Goal: Information Seeking & Learning: Learn about a topic

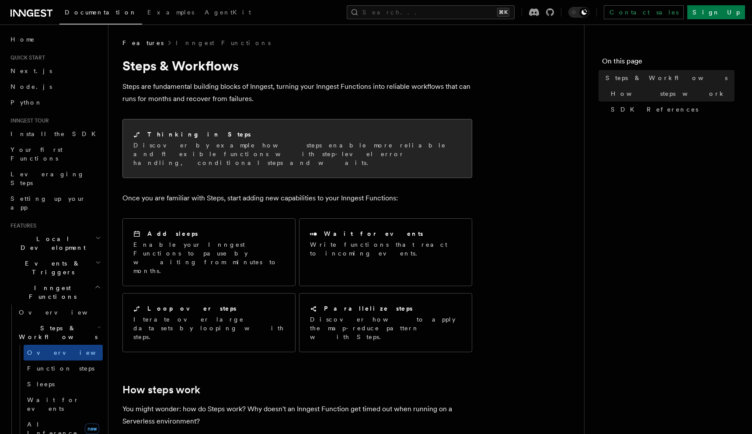
click at [289, 142] on p "Discover by example how steps enable more reliable and flexible functions with …" at bounding box center [297, 154] width 328 height 26
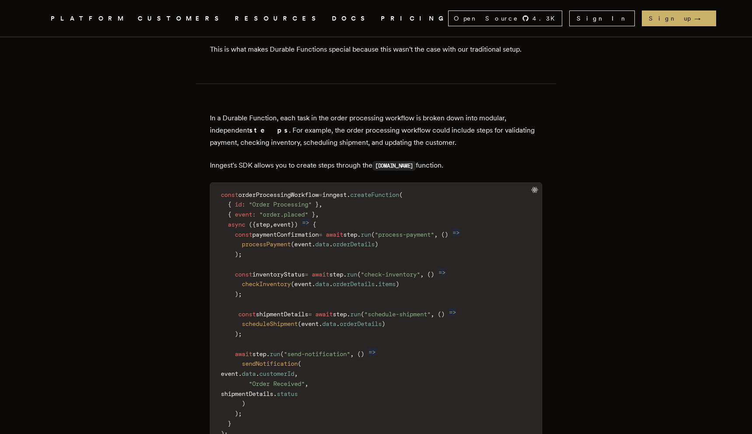
scroll to position [1321, 0]
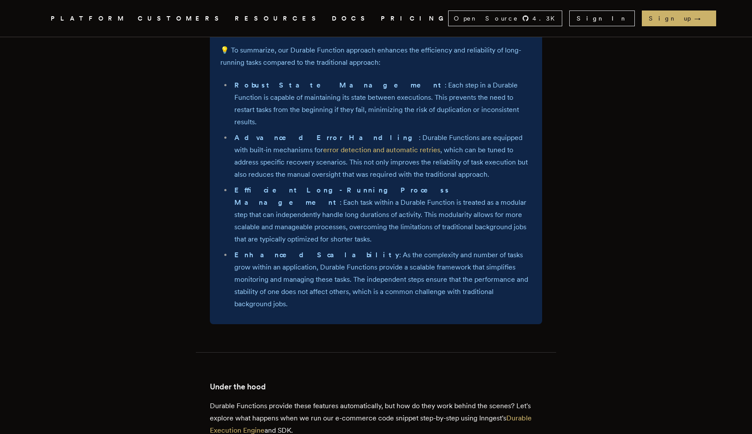
scroll to position [2513, 0]
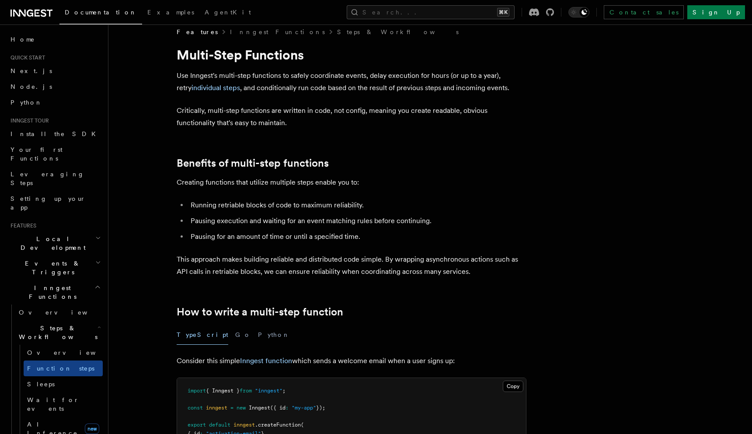
click at [305, 125] on p "Critically, multi-step functions are written in code, not config, meaning you c…" at bounding box center [352, 116] width 350 height 24
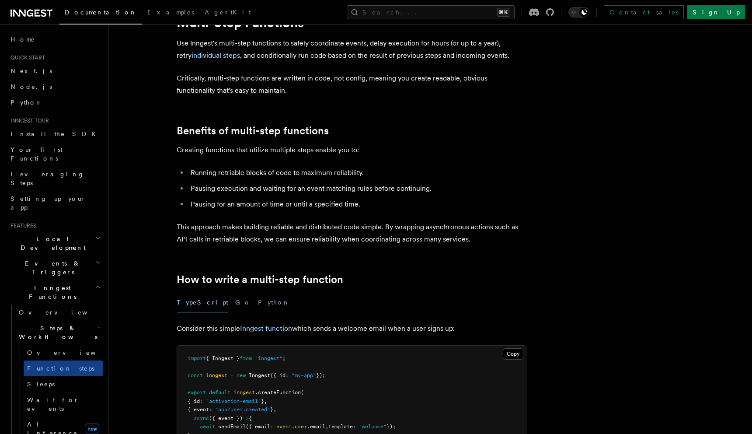
scroll to position [126, 0]
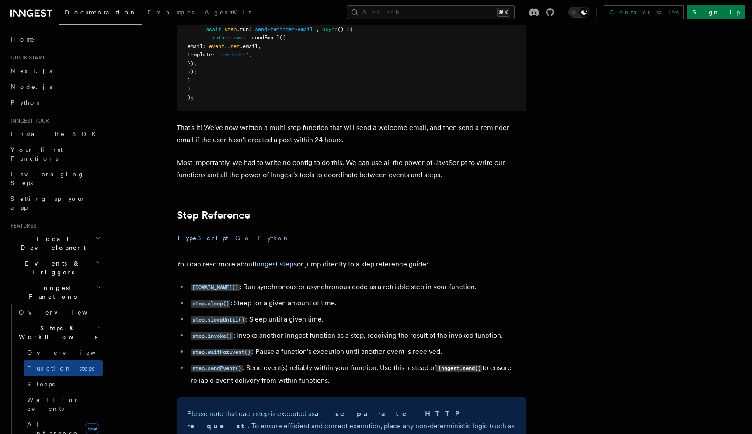
scroll to position [1474, 0]
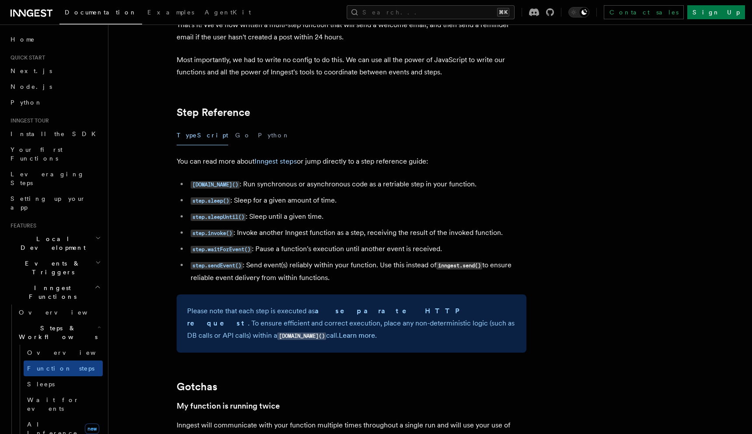
click at [369, 118] on h2 "Step Reference" at bounding box center [352, 112] width 350 height 12
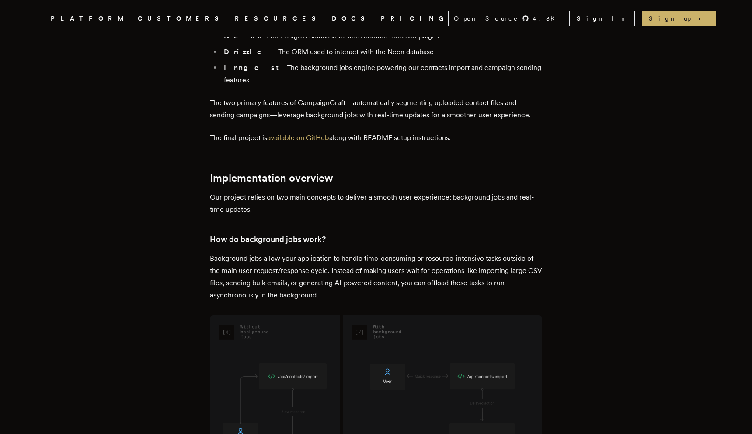
scroll to position [806, 0]
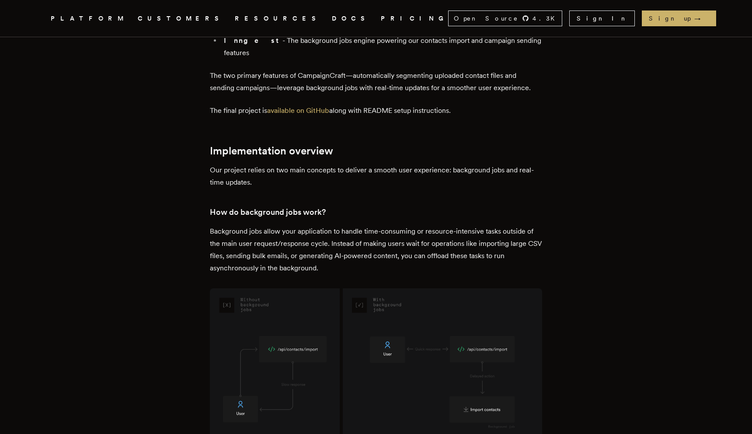
scroll to position [826, 0]
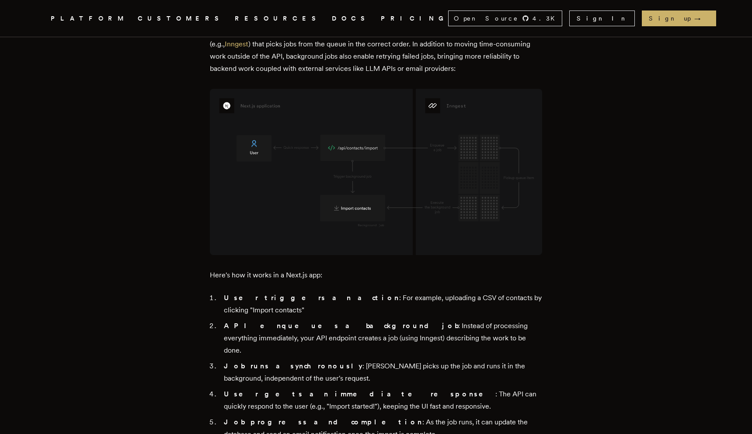
scroll to position [1267, 0]
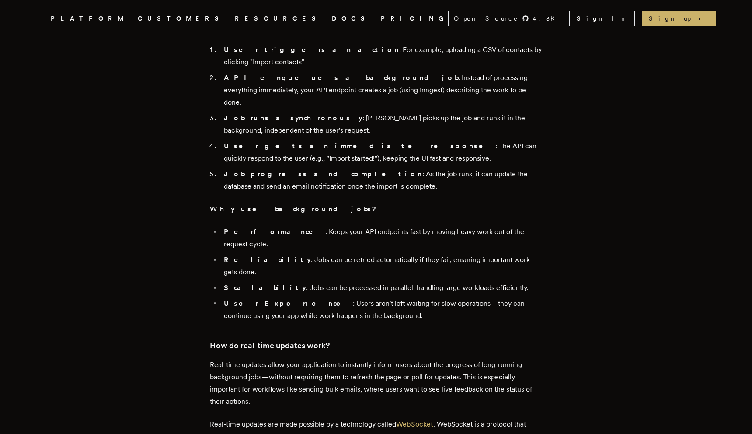
scroll to position [1514, 0]
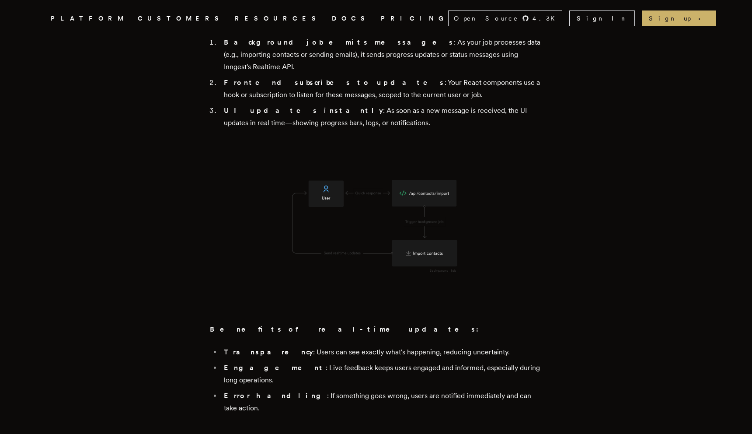
scroll to position [2008, 0]
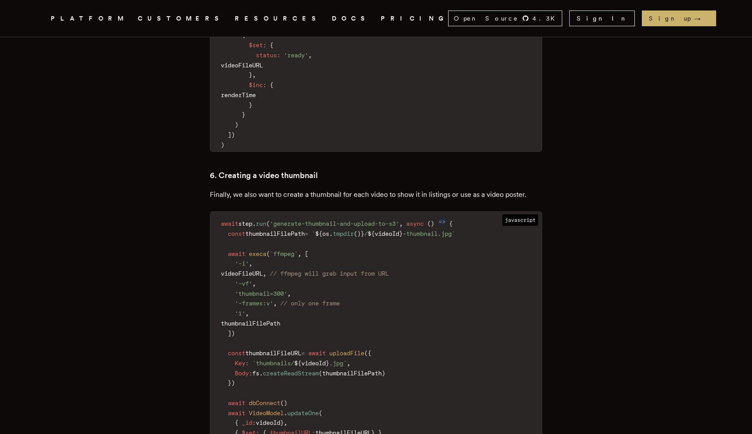
scroll to position [1638, 0]
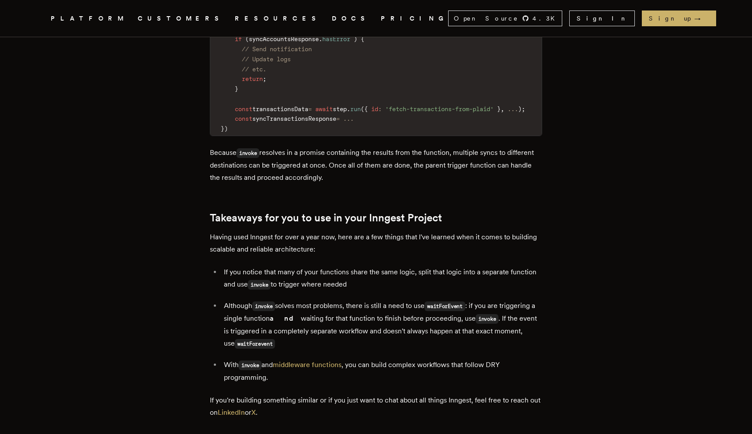
scroll to position [3475, 0]
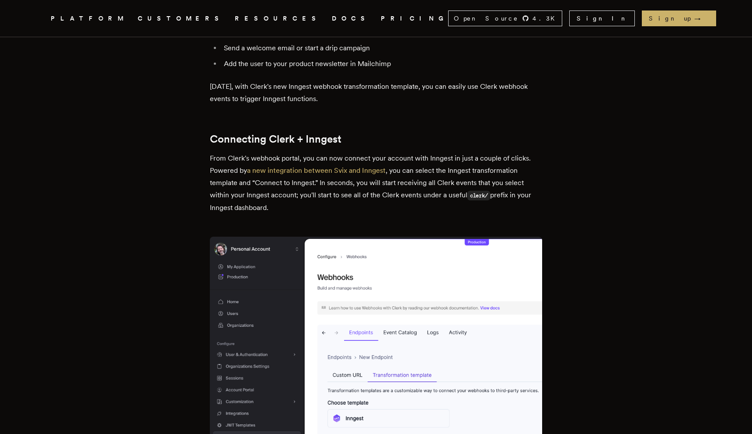
scroll to position [494, 0]
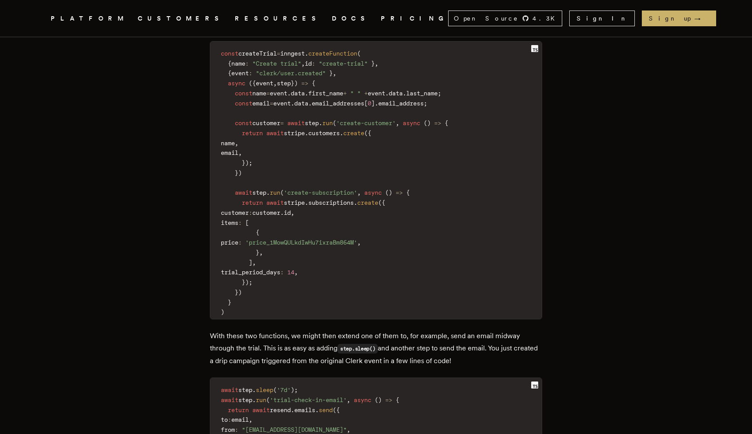
scroll to position [1672, 0]
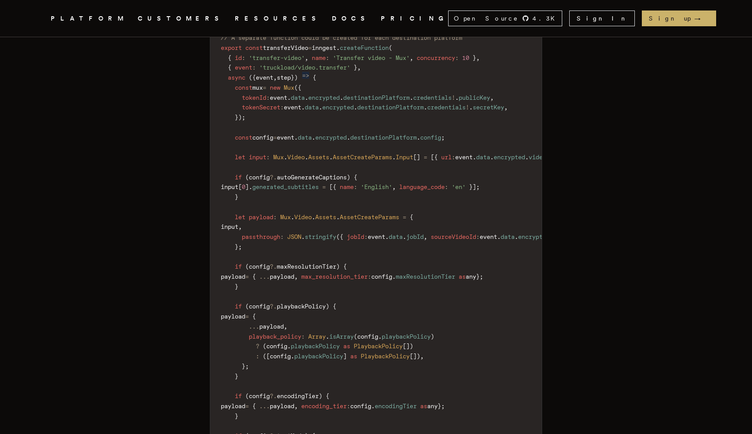
scroll to position [3713, 0]
